Goal: Task Accomplishment & Management: Use online tool/utility

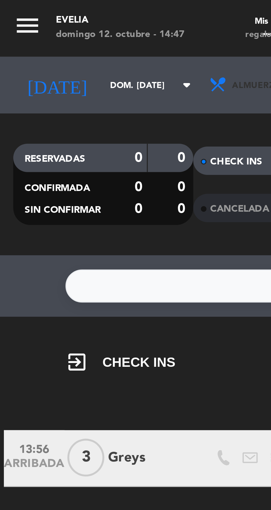
click at [68, 28] on span "Almuerzo" at bounding box center [75, 25] width 33 height 12
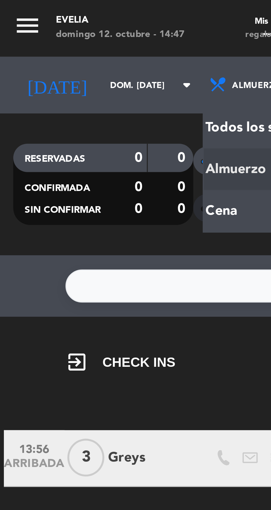
click at [62, 60] on div "menu [PERSON_NAME] 12. octubre - 14:47 Mis reservas Mapa de mesas Disponibilida…" at bounding box center [135, 37] width 271 height 75
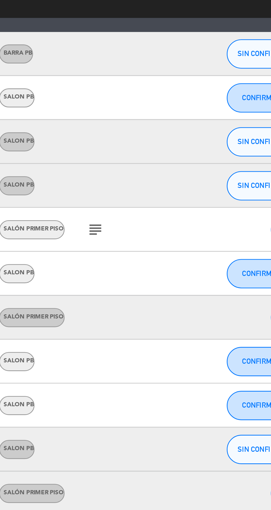
scroll to position [73, 0]
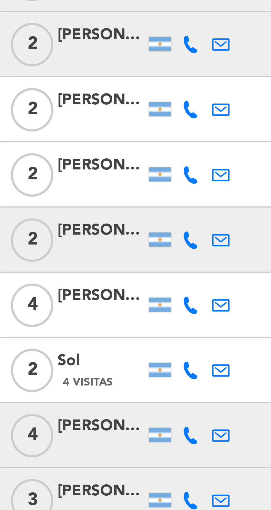
click at [64, 219] on icon at bounding box center [65, 218] width 4 height 4
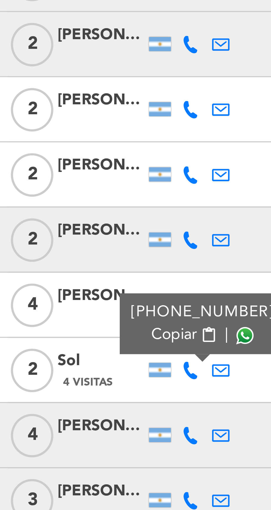
click at [66, 219] on icon at bounding box center [65, 218] width 4 height 4
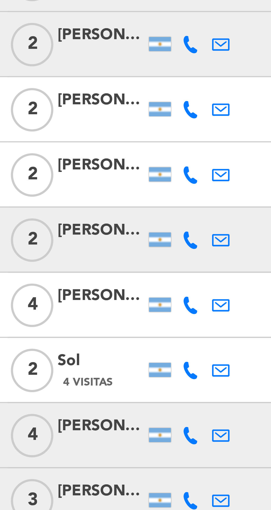
click at [74, 217] on icon at bounding box center [73, 218] width 4 height 4
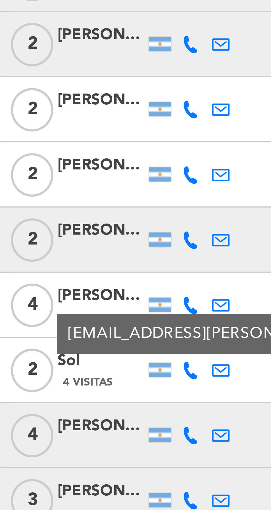
click at [73, 219] on icon at bounding box center [73, 218] width 4 height 4
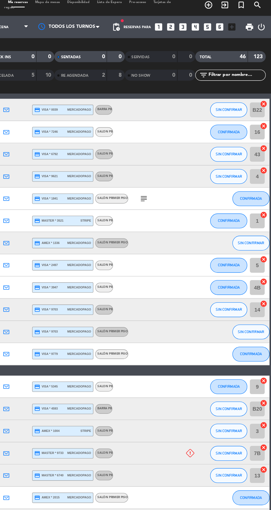
scroll to position [0, 0]
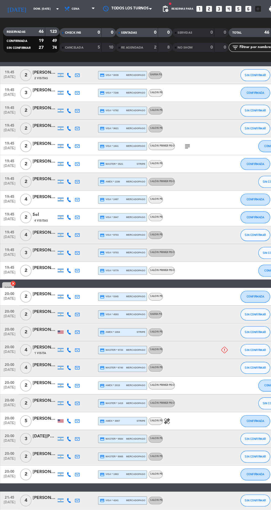
click at [57, 152] on div at bounding box center [58, 153] width 6 height 4
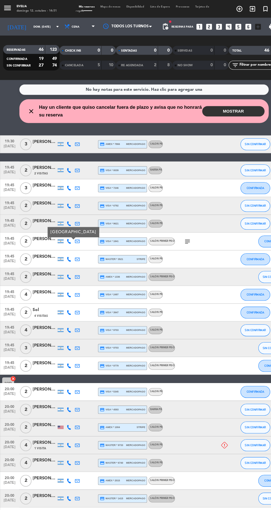
click at [103, 6] on span "Mapa de mesas" at bounding box center [104, 6] width 24 height 2
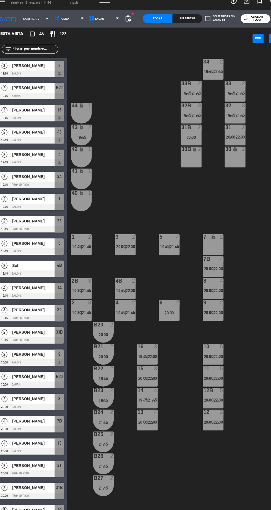
click at [109, 187] on div "34 2 19:45 | 21:45 33B 2 19:45 | 21:45 33 2 19:45 | 21:45 44 lock 1 32B 3 19:45…" at bounding box center [171, 281] width 199 height 457
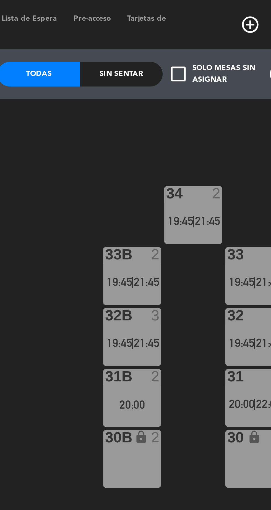
click at [201, 27] on span "check_box_outline_blank" at bounding box center [199, 24] width 5 height 5
click at [213, 25] on input "check_box_outline_blank Solo mesas sin asignar" at bounding box center [213, 25] width 0 height 0
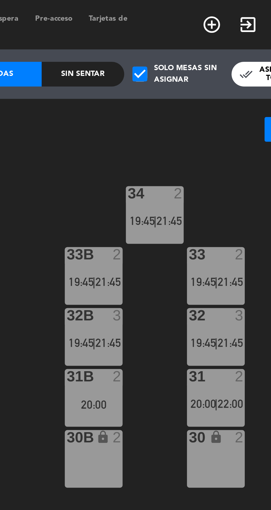
click at [200, 27] on span "check_box" at bounding box center [199, 24] width 5 height 5
click at [213, 25] on input "check_box Solo mesas sin asignar" at bounding box center [213, 25] width 0 height 0
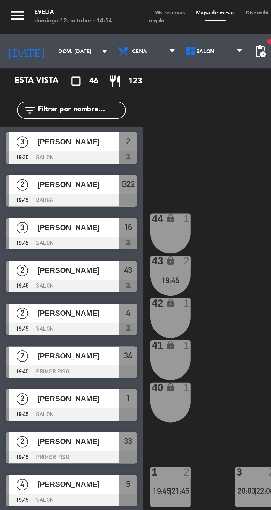
click at [31, 54] on input "text" at bounding box center [39, 53] width 43 height 6
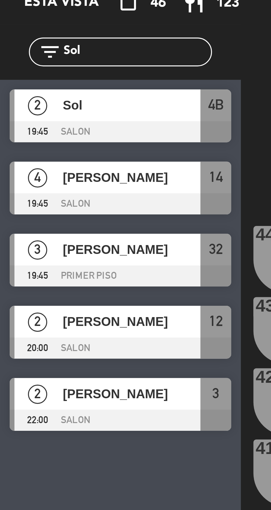
click at [26, 56] on input "Sol" at bounding box center [39, 53] width 43 height 6
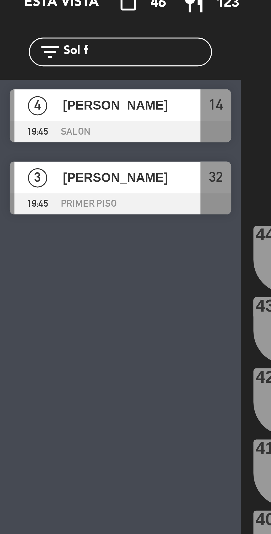
type input "Sol fa"
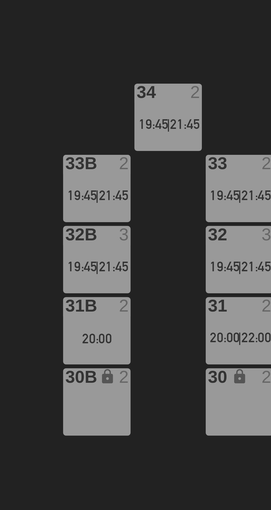
click at [165, 117] on div "34 2 19:45 | 21:45 33B 2 19:45 | 21:45 33 2 19:45 | 21:45 44 lock 1 32B 3 19:45…" at bounding box center [171, 281] width 199 height 457
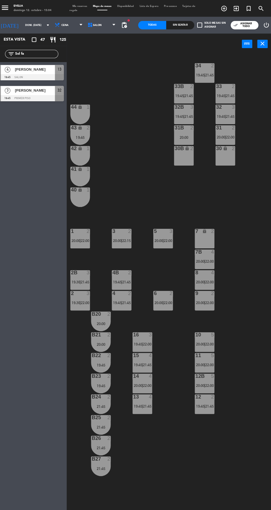
click at [44, 76] on div at bounding box center [35, 76] width 64 height 6
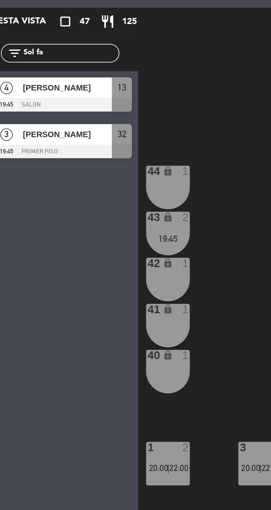
click at [35, 75] on div at bounding box center [35, 76] width 64 height 6
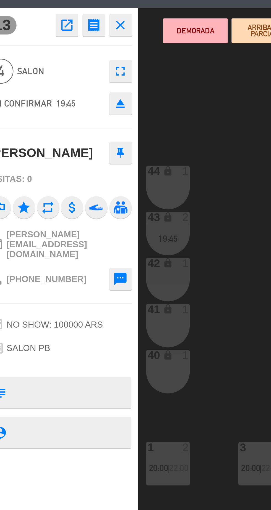
click at [60, 79] on button "eject" at bounding box center [61, 76] width 10 height 10
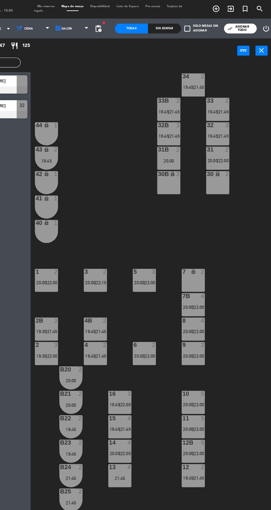
click at [200, 25] on span "check_box_outline_blank" at bounding box center [199, 24] width 5 height 5
click at [213, 25] on input "check_box_outline_blank Solo mesas sin asignar" at bounding box center [213, 25] width 0 height 0
click at [57, 77] on div at bounding box center [35, 76] width 64 height 6
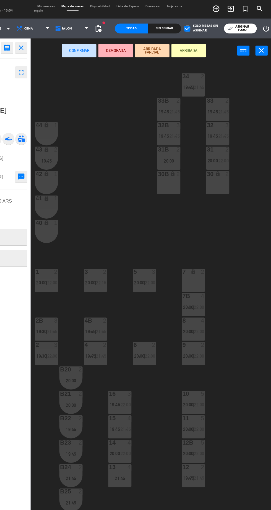
click at [188, 162] on div "30B lock 2" at bounding box center [184, 153] width 19 height 19
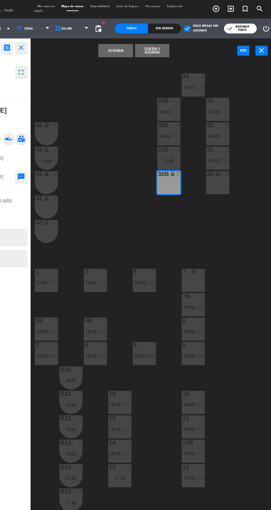
click at [235, 160] on div "30 lock 2" at bounding box center [225, 153] width 19 height 19
click at [128, 48] on button "Asignar" at bounding box center [140, 43] width 29 height 11
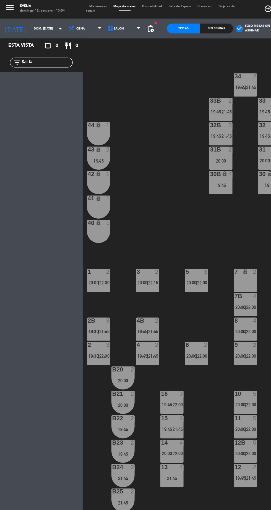
click at [188, 161] on div "30B lock 4 19:45" at bounding box center [184, 153] width 19 height 19
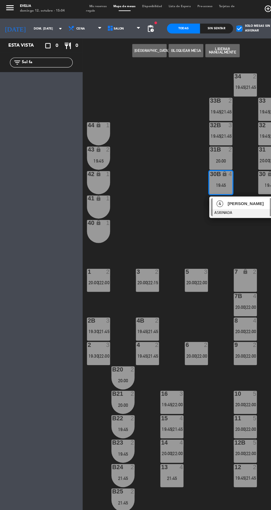
click at [199, 180] on div at bounding box center [205, 179] width 59 height 6
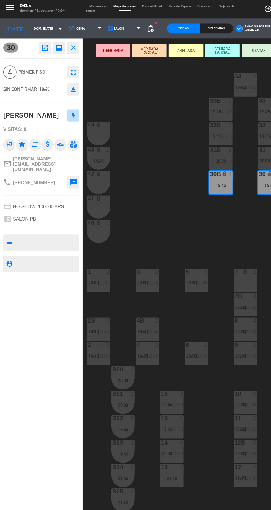
click at [37, 42] on icon "open_in_new" at bounding box center [37, 41] width 7 height 7
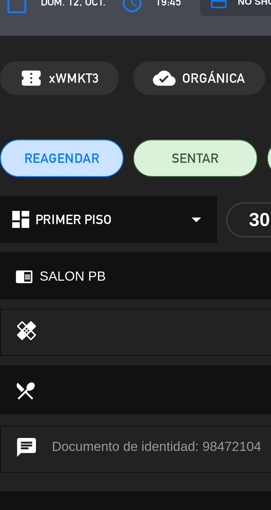
click at [53, 90] on div "chrome_reader_mode SALON PB arrow_drop_down" at bounding box center [66, 89] width 133 height 13
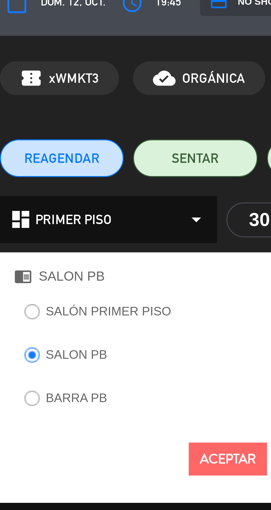
click at [49, 102] on label "SALÓN PRIMER PISO" at bounding box center [28, 101] width 49 height 9
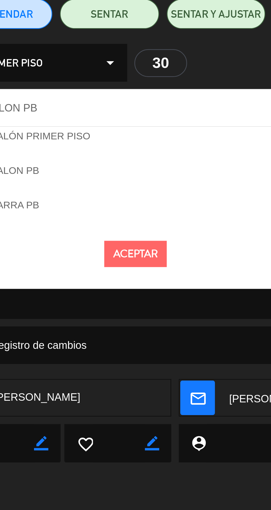
click at [64, 144] on button "Aceptar" at bounding box center [66, 144] width 23 height 10
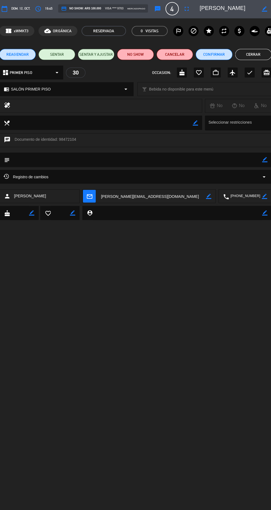
click at [247, 56] on button "Cerrar" at bounding box center [252, 55] width 36 height 11
